Goal: Task Accomplishment & Management: Use online tool/utility

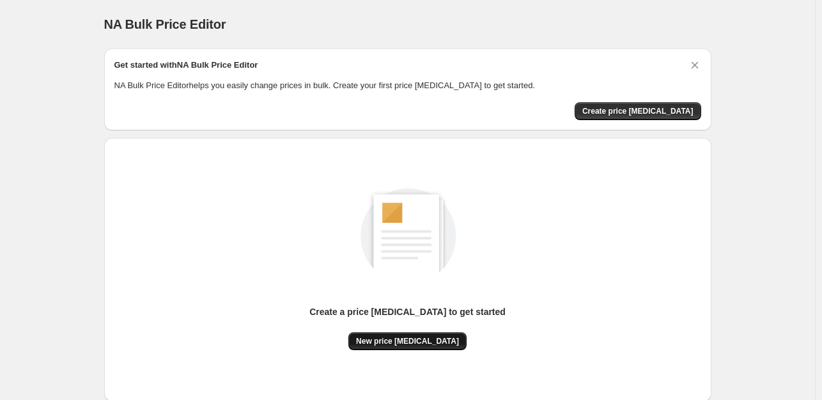
click at [415, 338] on span "New price [MEDICAL_DATA]" at bounding box center [407, 341] width 103 height 10
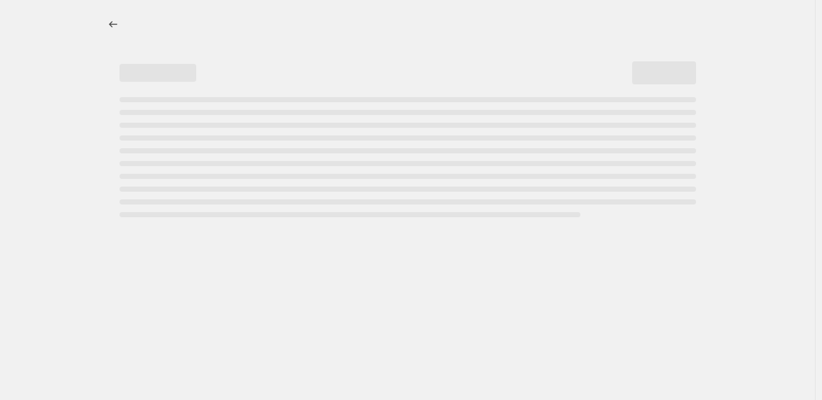
select select "percentage"
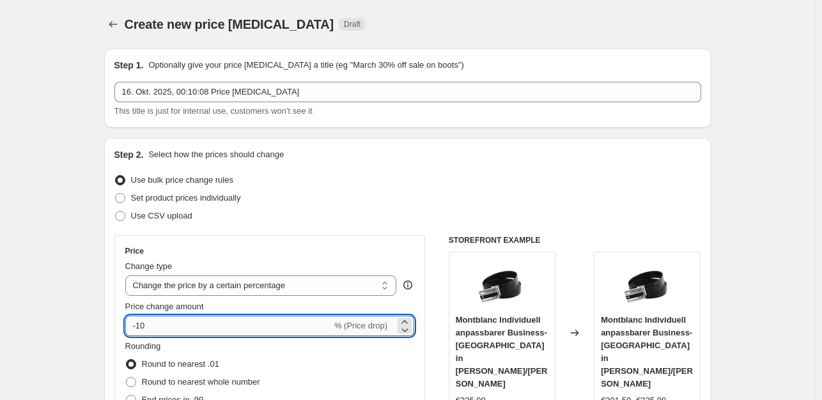
click at [193, 325] on input "-10" at bounding box center [228, 326] width 206 height 20
type input "-1"
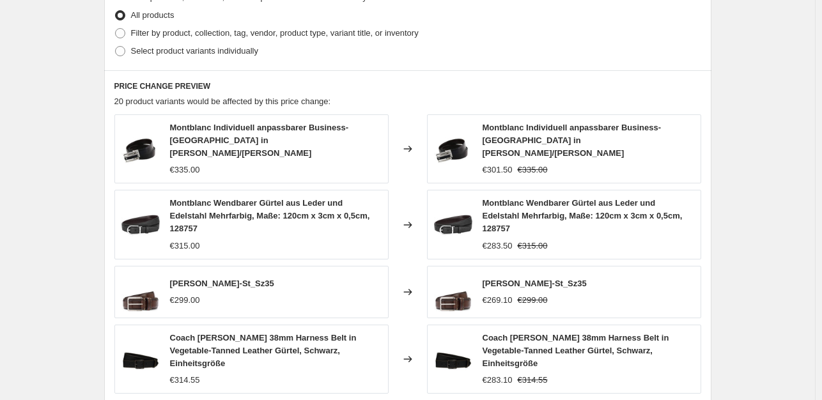
scroll to position [893, 0]
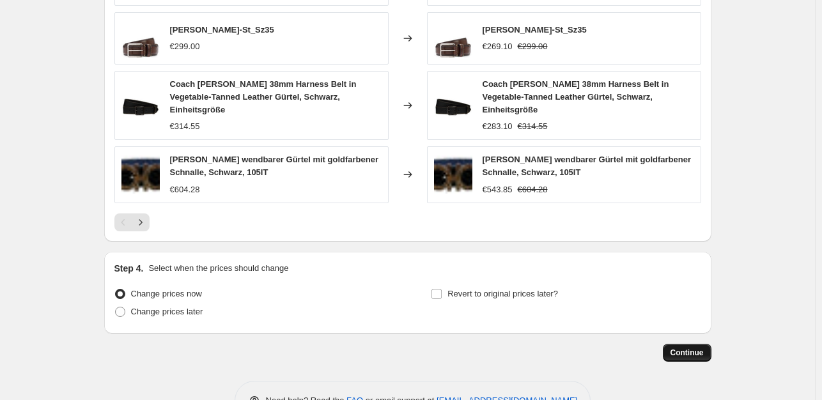
type input "-35"
click at [697, 348] on span "Continue" at bounding box center [686, 353] width 33 height 10
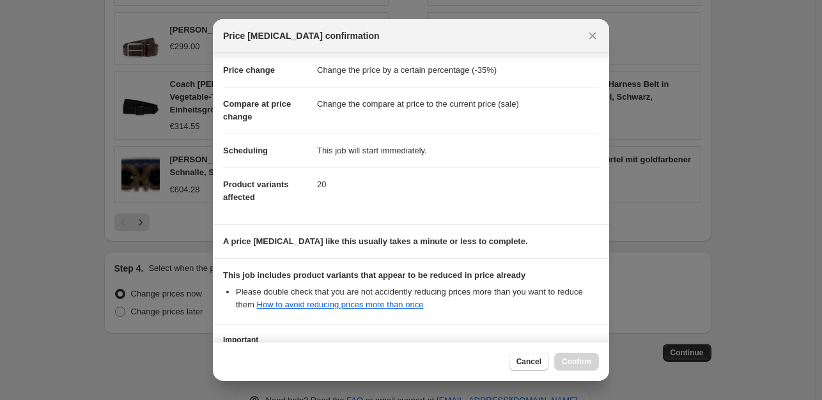
scroll to position [137, 0]
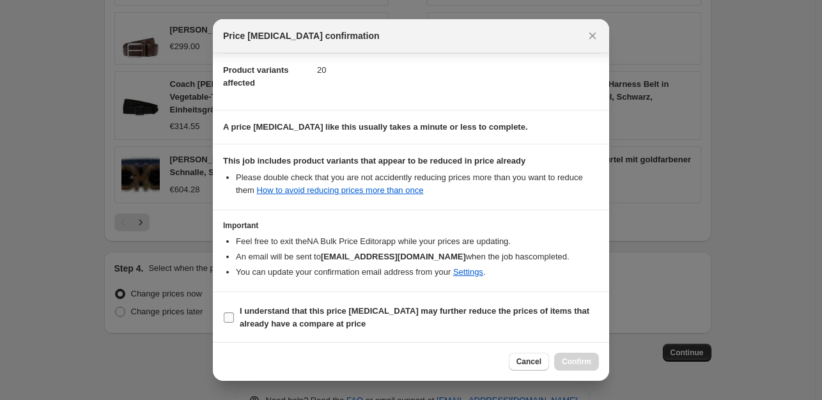
click at [229, 316] on input "I understand that this price [MEDICAL_DATA] may further reduce the prices of it…" at bounding box center [229, 317] width 10 height 10
checkbox input "true"
click at [572, 360] on span "Confirm" at bounding box center [576, 362] width 29 height 10
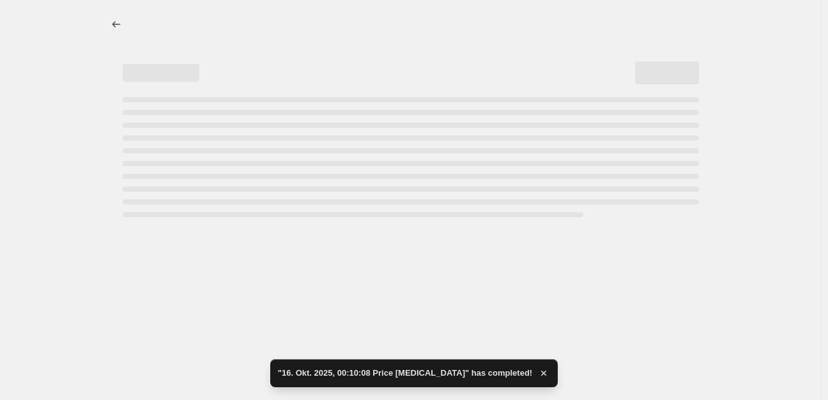
select select "percentage"
